Goal: Information Seeking & Learning: Check status

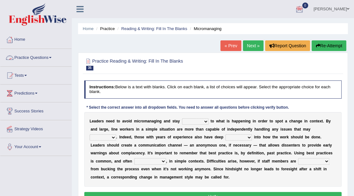
click at [35, 57] on link "Practice Questions" at bounding box center [35, 57] width 71 height 16
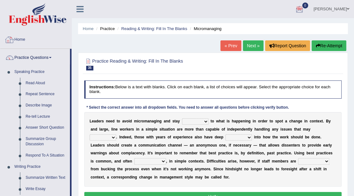
click at [20, 39] on link "Home" at bounding box center [35, 39] width 71 height 16
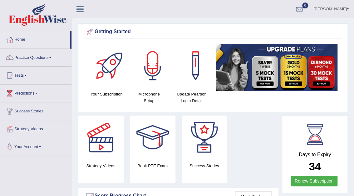
click at [25, 56] on link "Practice Questions" at bounding box center [35, 57] width 71 height 16
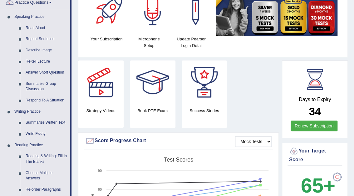
scroll to position [67, 0]
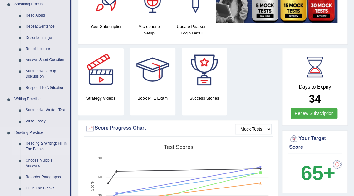
click at [37, 143] on link "Reading & Writing: Fill In The Blanks" at bounding box center [46, 146] width 47 height 17
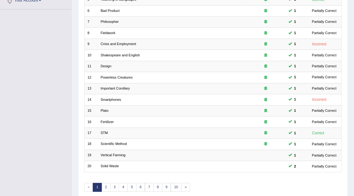
scroll to position [164, 0]
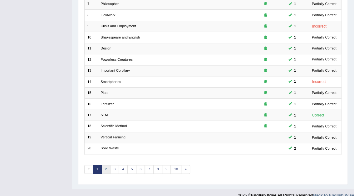
click at [105, 165] on link "2" at bounding box center [106, 169] width 9 height 9
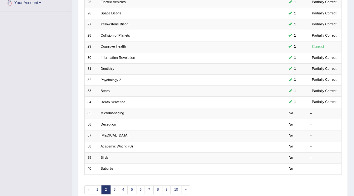
scroll to position [155, 0]
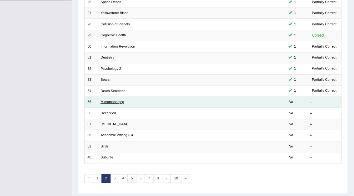
click at [109, 100] on link "Micromanaging" at bounding box center [113, 102] width 24 height 4
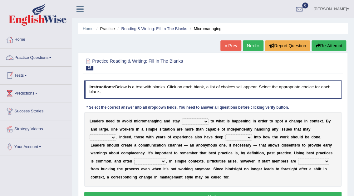
click at [36, 57] on link "Practice Questions" at bounding box center [35, 57] width 71 height 16
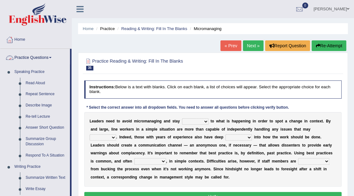
click at [45, 57] on link "Practice Questions" at bounding box center [35, 57] width 70 height 16
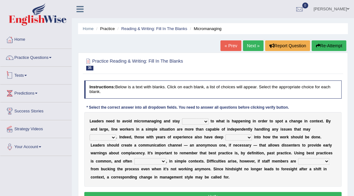
click at [25, 75] on link "Tests" at bounding box center [35, 75] width 71 height 16
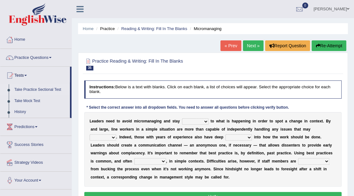
click at [32, 88] on link "Take Practice Sectional Test" at bounding box center [41, 89] width 58 height 11
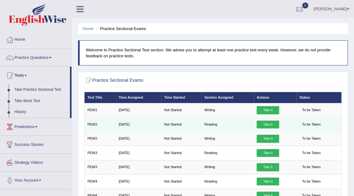
click at [262, 124] on link "Take it" at bounding box center [268, 124] width 22 height 8
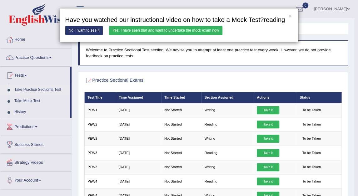
click at [192, 30] on link "Yes, I have seen that and want to undertake the mock exam now" at bounding box center [165, 30] width 113 height 9
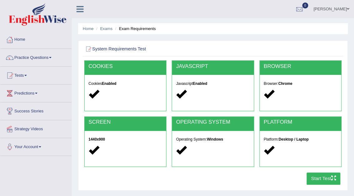
click at [322, 178] on button "Start Test" at bounding box center [324, 178] width 34 height 12
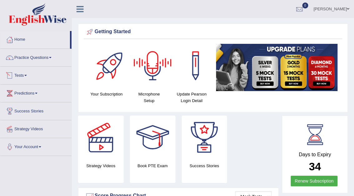
click at [17, 74] on link "Tests" at bounding box center [35, 75] width 71 height 16
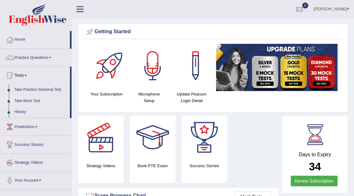
click at [25, 100] on link "Take Mock Test" at bounding box center [41, 100] width 58 height 11
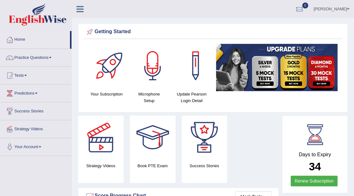
click at [22, 74] on link "Tests" at bounding box center [35, 75] width 71 height 16
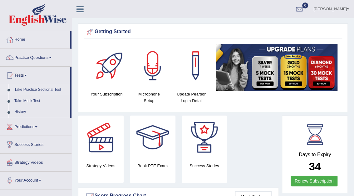
click at [26, 89] on link "Take Practice Sectional Test" at bounding box center [41, 89] width 58 height 11
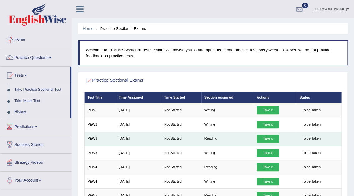
click at [265, 137] on link "Take it" at bounding box center [268, 138] width 22 height 8
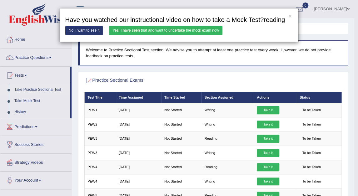
click at [163, 30] on link "Yes, I have seen that and want to undertake the mock exam now" at bounding box center [165, 30] width 113 height 9
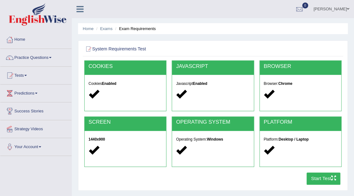
click at [325, 176] on button "Start Test" at bounding box center [324, 178] width 34 height 12
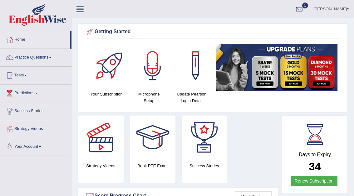
drag, startPoint x: 0, startPoint y: 0, endPoint x: 310, endPoint y: 9, distance: 309.6
click at [304, 9] on div at bounding box center [299, 9] width 9 height 9
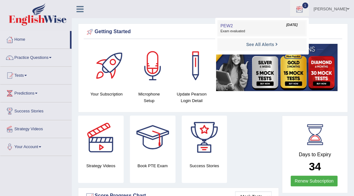
click at [269, 28] on link "PEW2 Sep 8, 2025 Exam evaluated" at bounding box center [262, 28] width 86 height 13
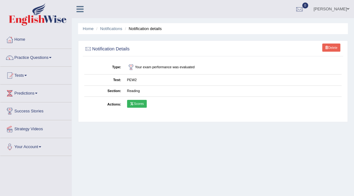
click at [147, 101] on td "Scores" at bounding box center [233, 104] width 218 height 15
click at [144, 101] on link "Scores" at bounding box center [137, 104] width 20 height 8
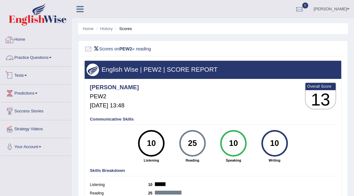
click at [22, 74] on link "Tests" at bounding box center [35, 75] width 71 height 16
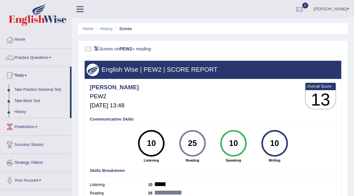
click at [17, 111] on link "History" at bounding box center [41, 111] width 58 height 11
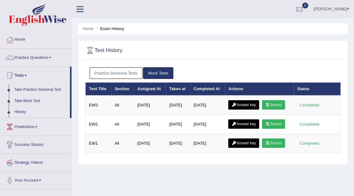
click at [110, 73] on link "Practice Sectional Tests" at bounding box center [116, 73] width 53 height 12
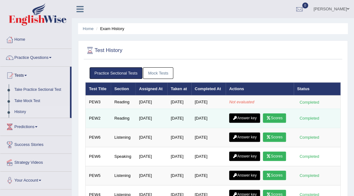
click at [247, 116] on link "Answer key" at bounding box center [244, 117] width 31 height 9
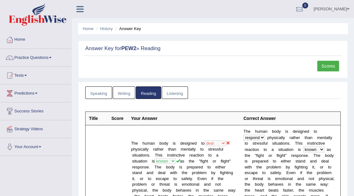
click at [127, 88] on link "Writing" at bounding box center [124, 92] width 22 height 13
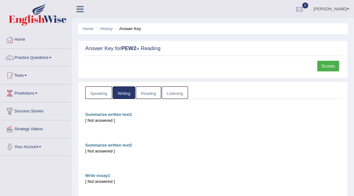
click at [97, 97] on link "Speaking" at bounding box center [98, 92] width 27 height 13
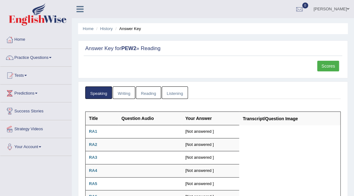
click at [170, 94] on link "Listening" at bounding box center [175, 92] width 26 height 13
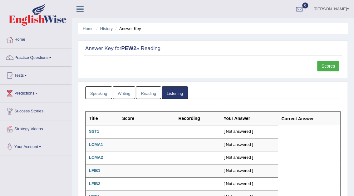
click at [149, 96] on link "Reading" at bounding box center [148, 92] width 25 height 13
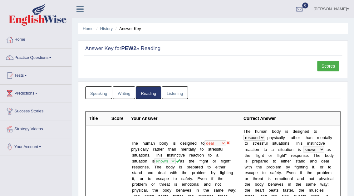
click at [326, 63] on link "Scores" at bounding box center [328, 66] width 22 height 11
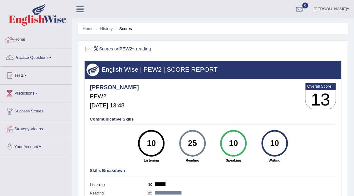
click at [23, 36] on link "Home" at bounding box center [35, 39] width 71 height 16
